Goal: Task Accomplishment & Management: Manage account settings

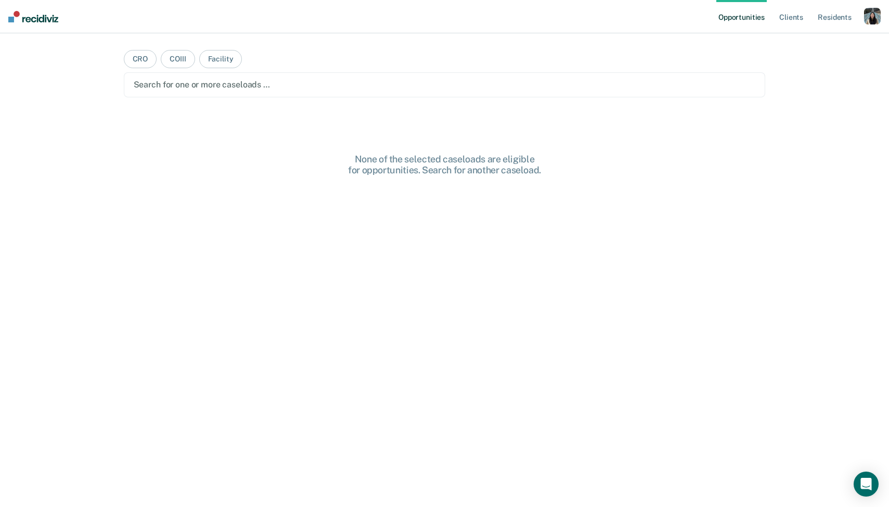
click at [877, 17] on div "button" at bounding box center [872, 16] width 17 height 17
click at [819, 46] on link "Profile" at bounding box center [831, 42] width 84 height 9
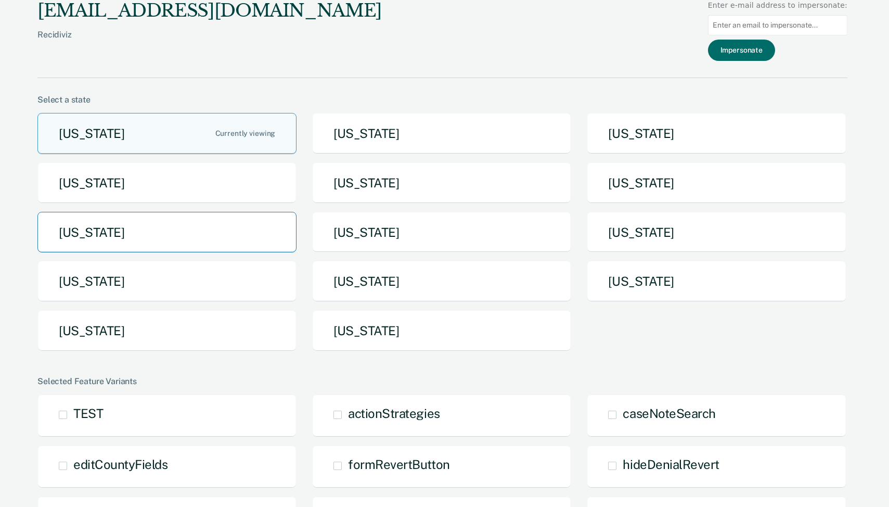
click at [220, 248] on button "[US_STATE]" at bounding box center [166, 232] width 259 height 41
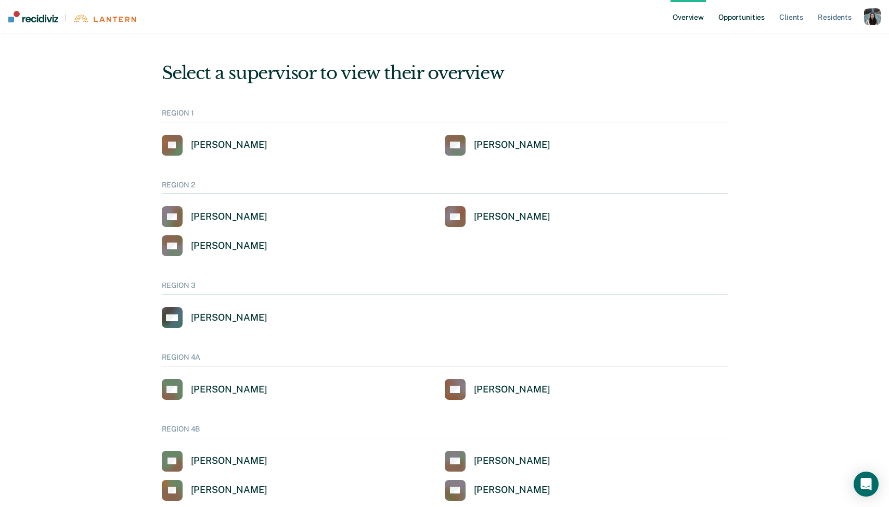
click at [744, 24] on link "Opportunities" at bounding box center [741, 16] width 50 height 33
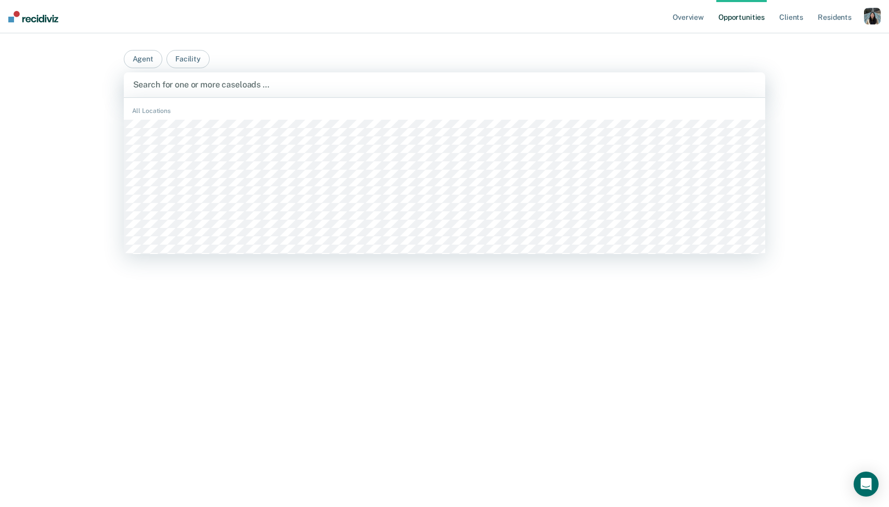
click at [492, 87] on div at bounding box center [444, 85] width 623 height 12
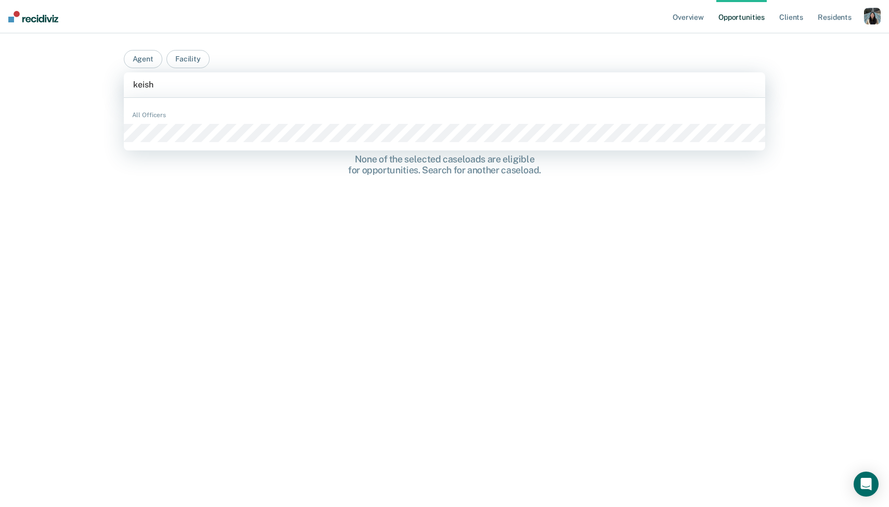
type input "keish"
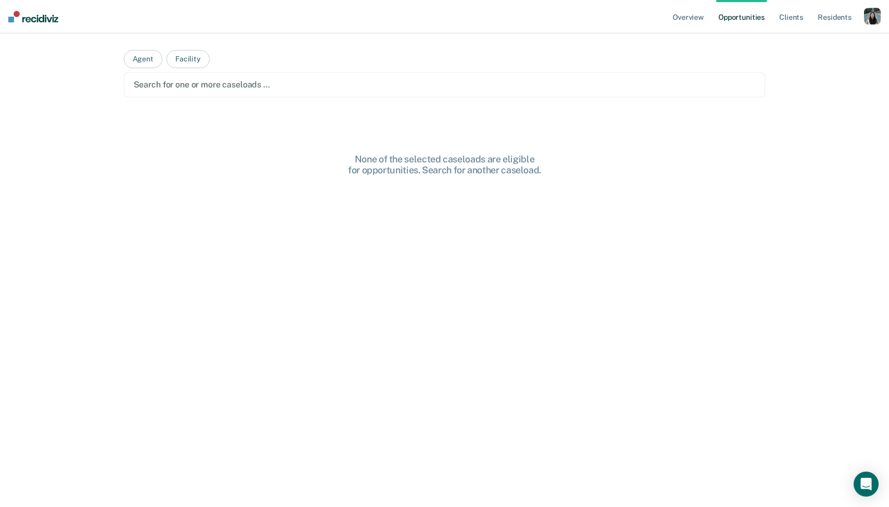
click at [869, 19] on div "button" at bounding box center [872, 16] width 17 height 17
click at [469, 80] on div at bounding box center [445, 85] width 622 height 12
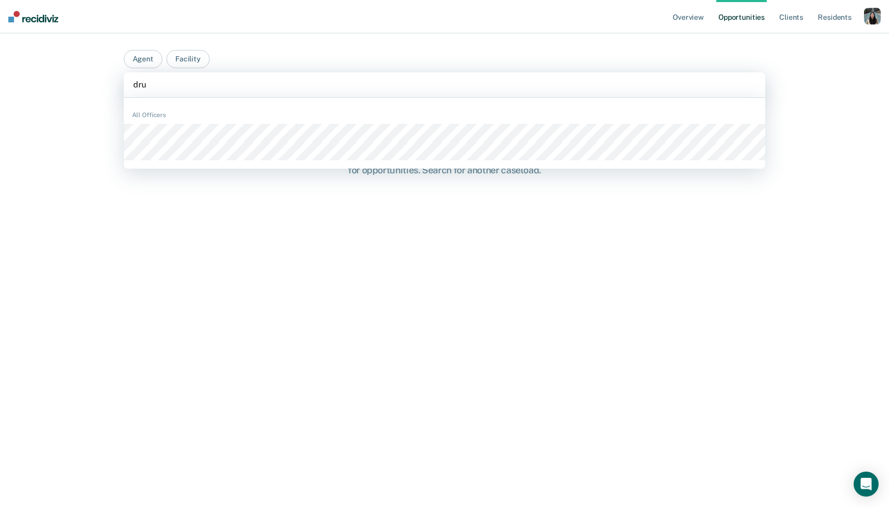
type input "drur"
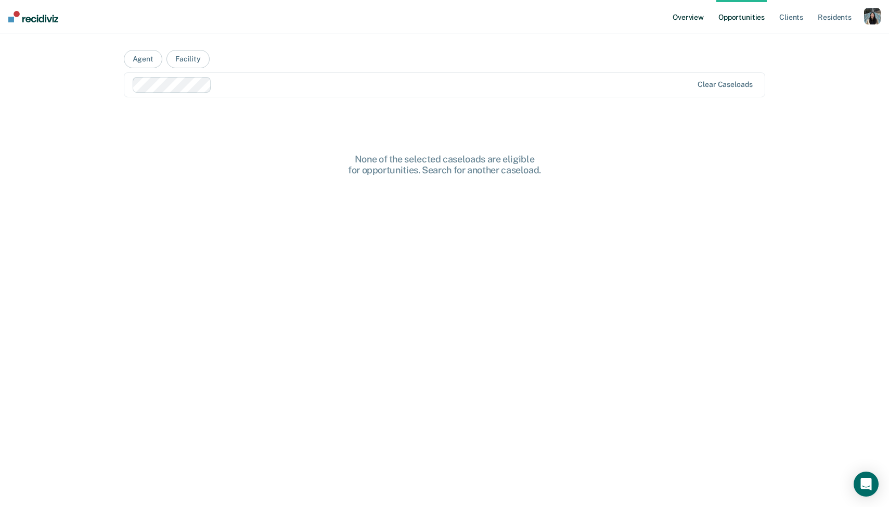
click at [691, 21] on link "Overview" at bounding box center [688, 16] width 35 height 33
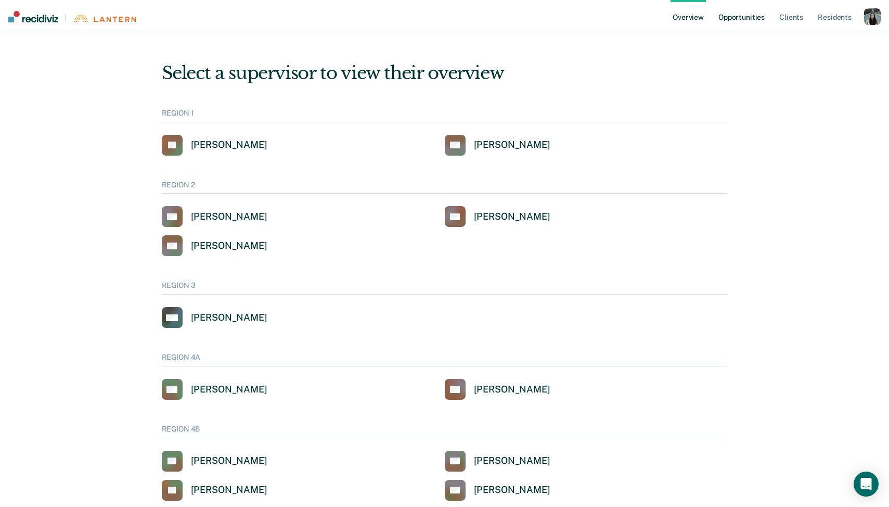
click at [748, 22] on link "Opportunities" at bounding box center [741, 16] width 50 height 33
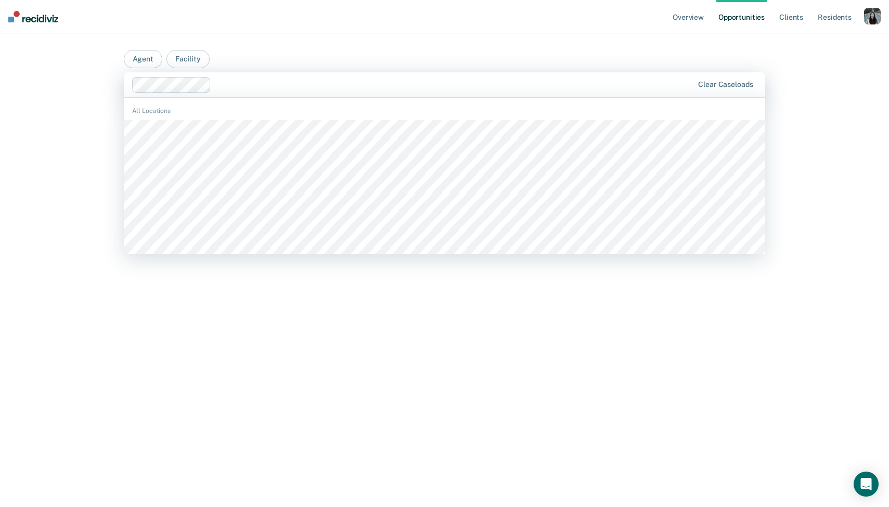
click at [414, 76] on div "Clear caseloads" at bounding box center [445, 84] width 642 height 25
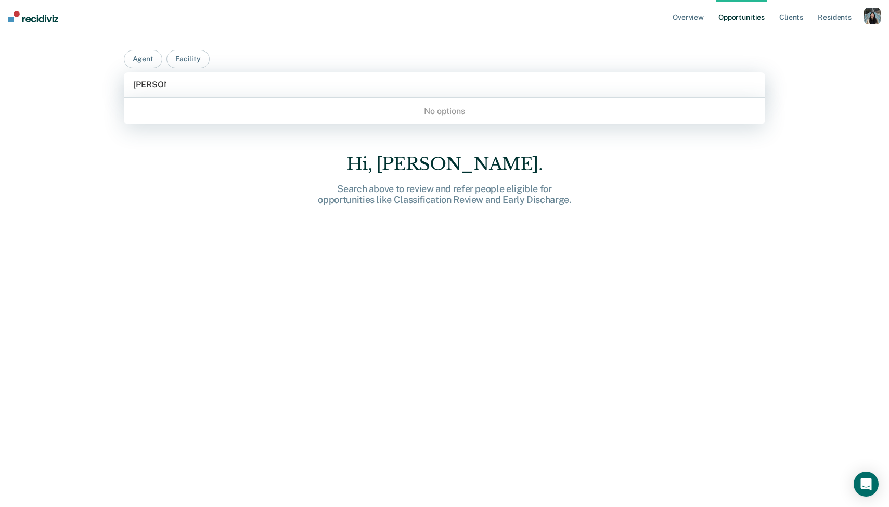
type input "[PERSON_NAME]"
